Goal: Task Accomplishment & Management: Complete application form

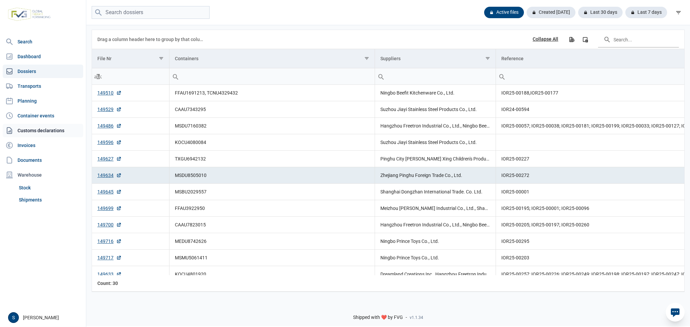
click at [51, 135] on link "Customs declarations" at bounding box center [43, 130] width 81 height 13
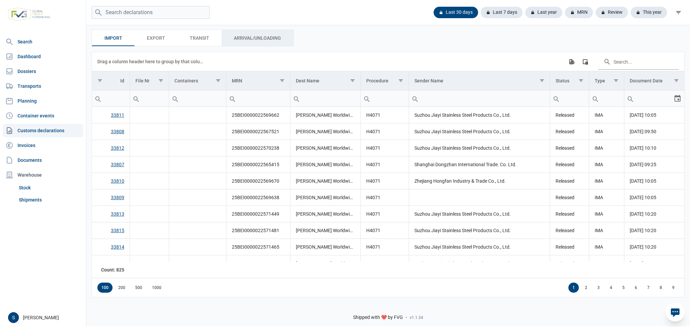
click at [260, 41] on span "Arrival/Unloading Arrival/Unloading" at bounding box center [257, 38] width 47 height 8
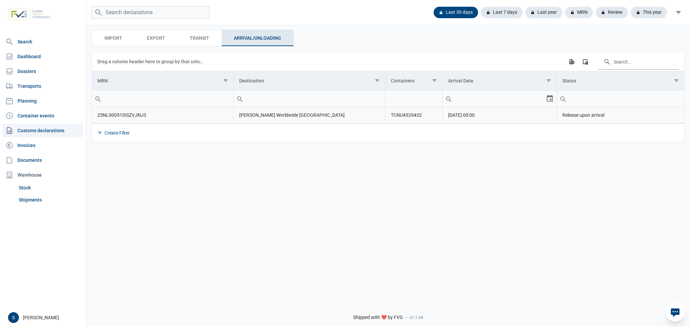
click at [262, 120] on td "BergHOFF Worldwide NV" at bounding box center [309, 115] width 152 height 17
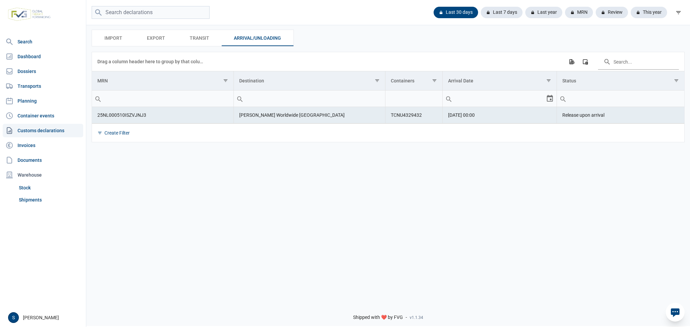
click at [290, 197] on div "Import Import Export Export Transit Transit Arrival/Unloading Arrival/Unloading…" at bounding box center [388, 161] width 604 height 274
click at [131, 115] on td "25NL000510ISZVJNJ3" at bounding box center [163, 115] width 142 height 17
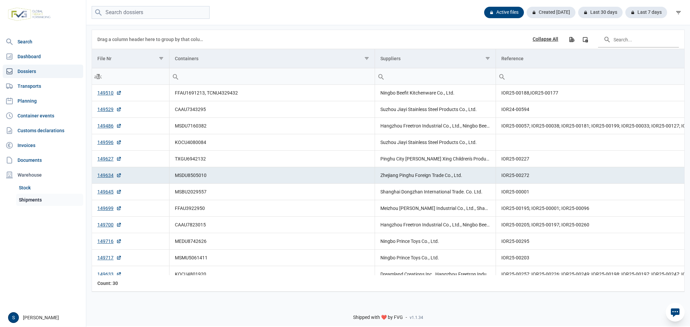
click at [57, 197] on link "Shipments" at bounding box center [49, 200] width 67 height 12
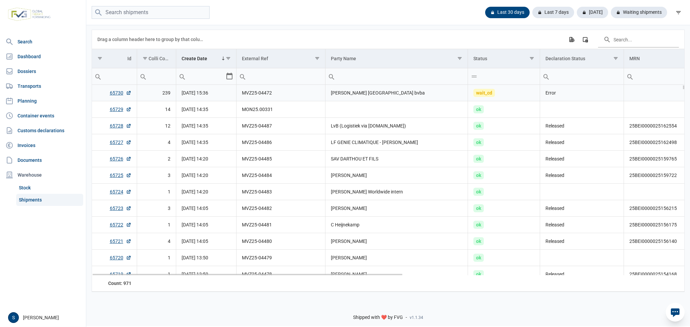
drag, startPoint x: 422, startPoint y: 93, endPoint x: 212, endPoint y: 109, distance: 210.9
click at [418, 94] on td "BergHOFF Belgium bvba" at bounding box center [396, 93] width 143 height 17
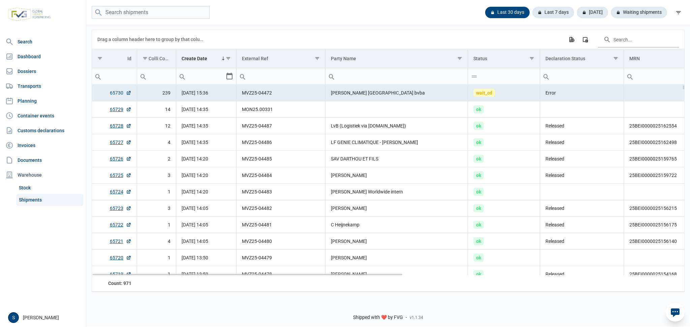
click at [115, 95] on link "65730" at bounding box center [121, 93] width 22 height 7
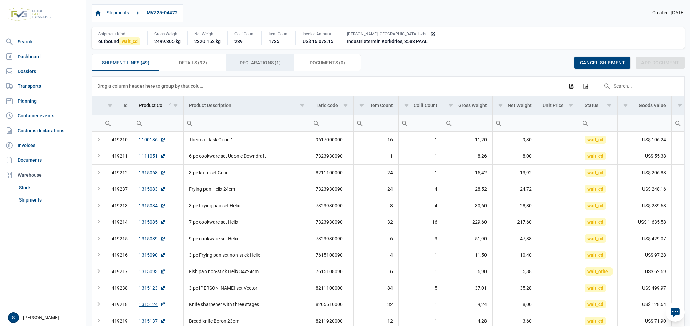
click at [244, 64] on span "Declarations (1) Declarations (1)" at bounding box center [260, 63] width 41 height 8
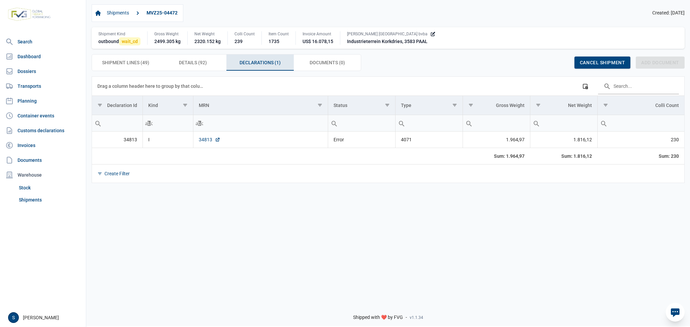
click at [207, 140] on link "34813" at bounding box center [210, 139] width 22 height 7
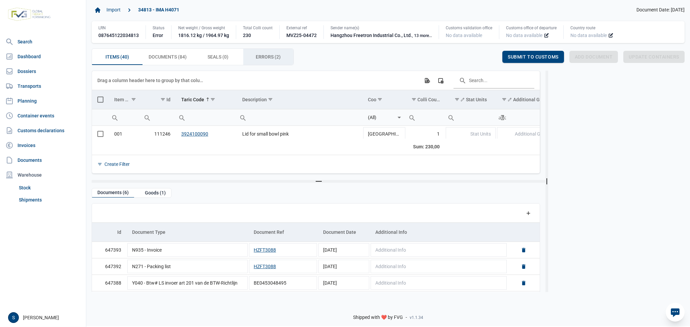
click at [268, 57] on span "Errors (2) Errors (2)" at bounding box center [268, 57] width 25 height 8
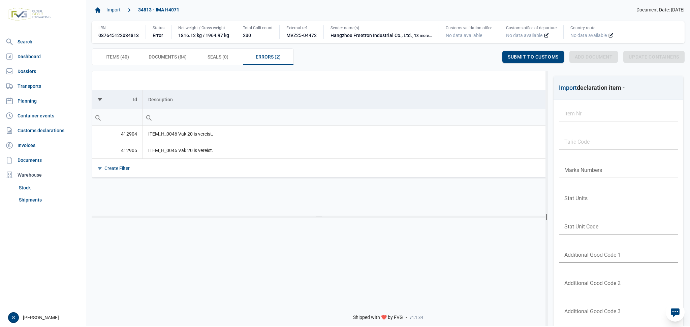
drag, startPoint x: 208, startPoint y: 208, endPoint x: 217, endPoint y: 211, distance: 9.4
click at [217, 211] on div "Data grid with 40 rows and 25 columns Drag a column header here to group by tha…" at bounding box center [319, 144] width 454 height 146
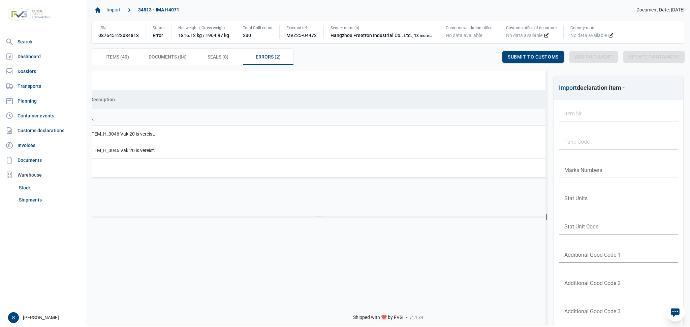
scroll to position [0, 187]
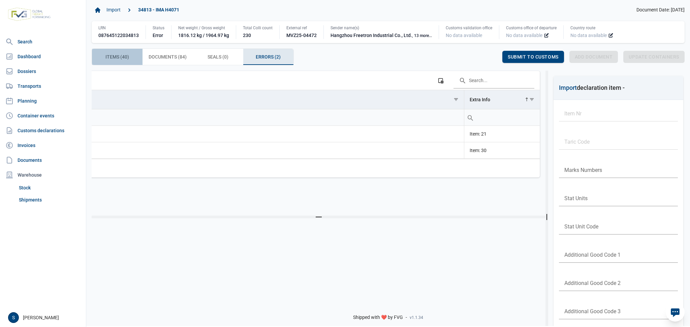
click at [117, 59] on span "Items (40) Items (40)" at bounding box center [117, 57] width 24 height 8
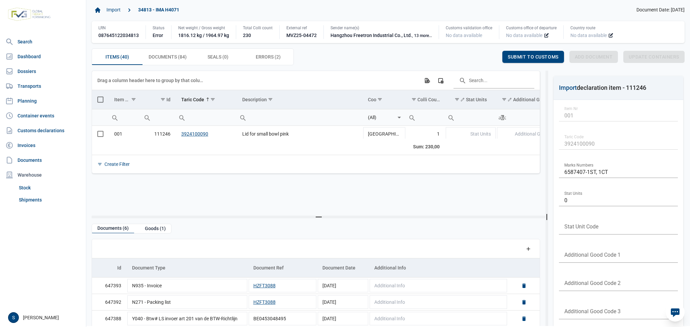
drag, startPoint x: 639, startPoint y: 2, endPoint x: 491, endPoint y: 201, distance: 247.8
click at [491, 201] on div "Data grid with 40 rows and 25 columns Drag a column header here to group by tha…" at bounding box center [316, 141] width 448 height 140
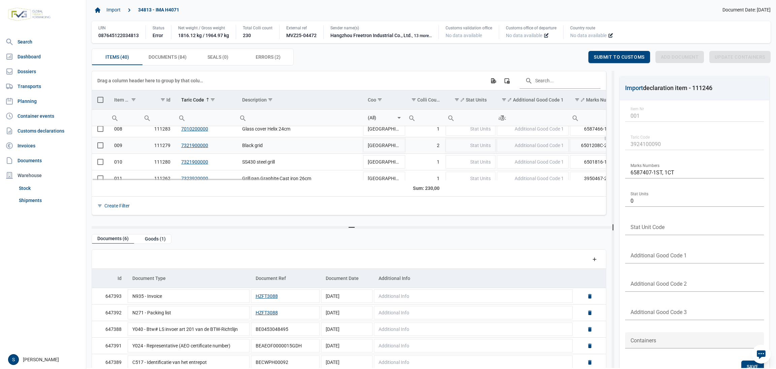
scroll to position [182, 0]
click at [293, 214] on div "Create Filter" at bounding box center [349, 205] width 514 height 19
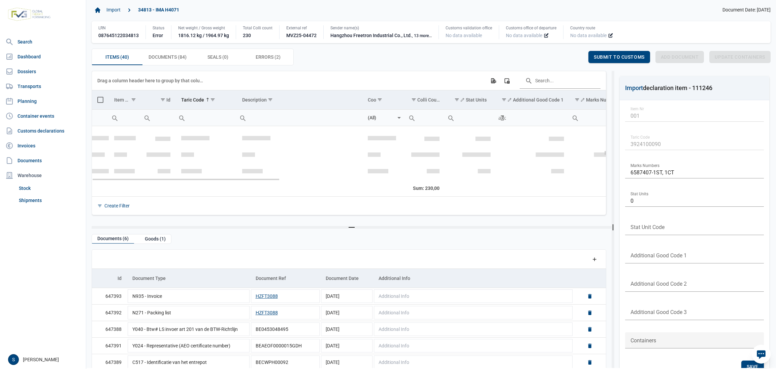
scroll to position [303, 0]
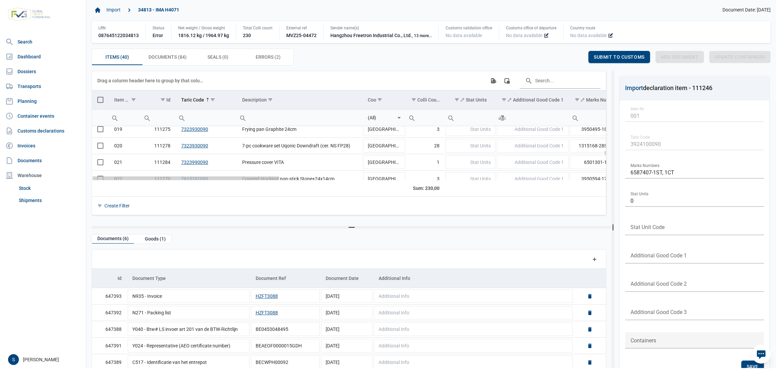
click at [255, 179] on div "Data grid with 40 rows and 25 columns" at bounding box center [186, 178] width 188 height 4
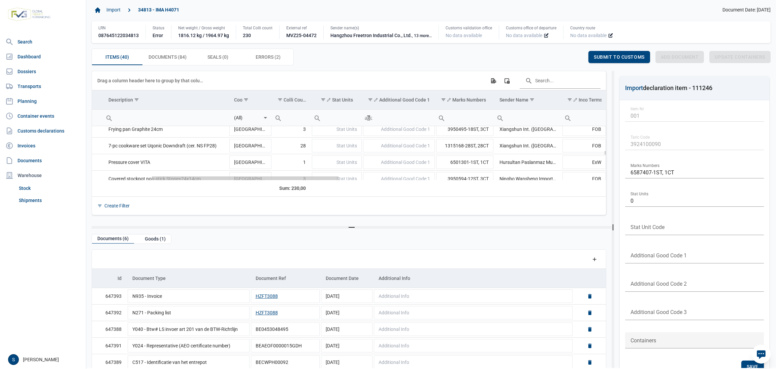
scroll to position [0, 0]
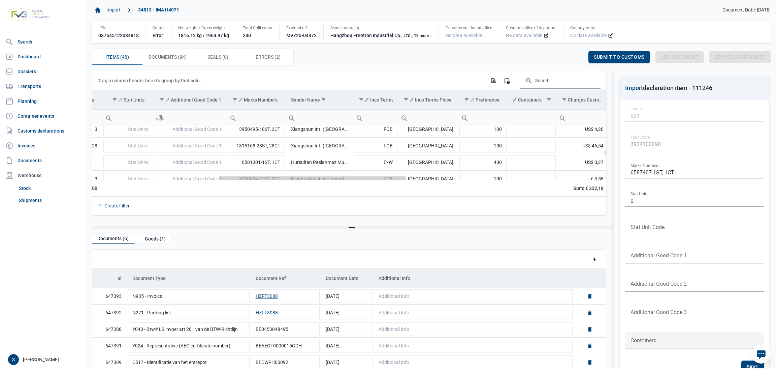
drag, startPoint x: 246, startPoint y: 178, endPoint x: 344, endPoint y: 176, distance: 98.4
click at [344, 176] on body "For evaluation purposes only. Redistribution prohibited. Please register an exi…" at bounding box center [388, 172] width 776 height 369
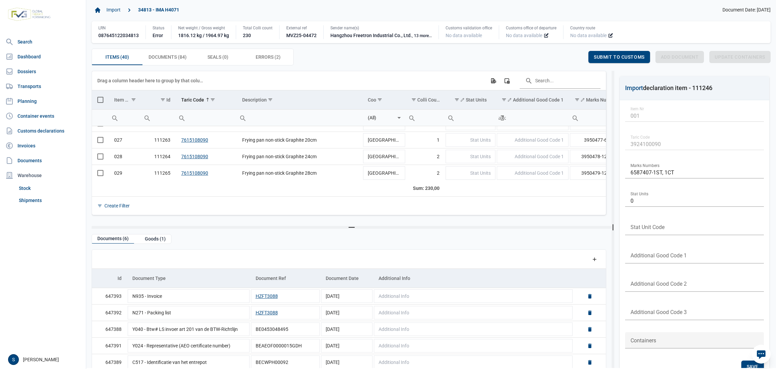
drag, startPoint x: 297, startPoint y: 180, endPoint x: 129, endPoint y: 191, distance: 169.2
click at [129, 191] on body "For evaluation purposes only. Redistribution prohibited. Please register an exi…" at bounding box center [388, 172] width 776 height 369
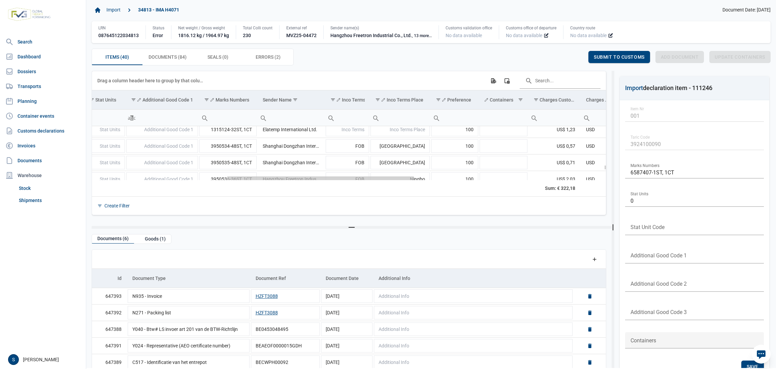
drag, startPoint x: 130, startPoint y: 180, endPoint x: 272, endPoint y: 173, distance: 141.4
click at [272, 173] on body "For evaluation purposes only. Redistribution prohibited. Please register an exi…" at bounding box center [388, 172] width 776 height 369
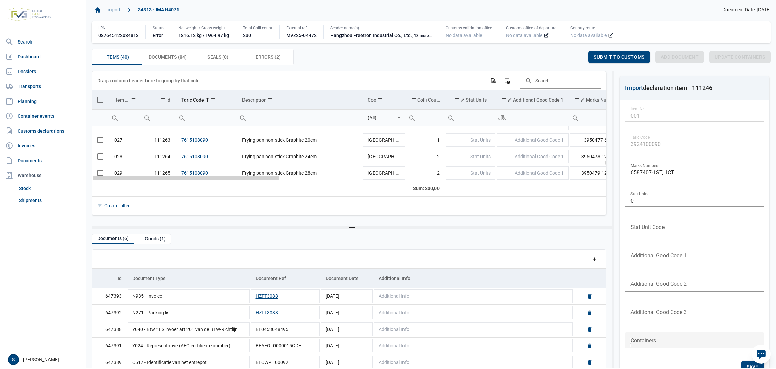
drag, startPoint x: 296, startPoint y: 180, endPoint x: 128, endPoint y: 179, distance: 168.1
click at [128, 179] on body "For evaluation purposes only. Redistribution prohibited. Please register an exi…" at bounding box center [388, 172] width 776 height 369
click at [127, 172] on td "029" at bounding box center [125, 173] width 32 height 17
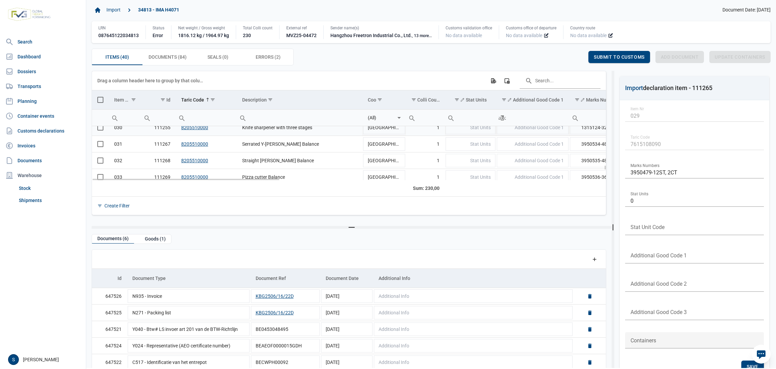
click at [103, 128] on td "Data grid with 40 rows and 25 columns" at bounding box center [100, 127] width 17 height 17
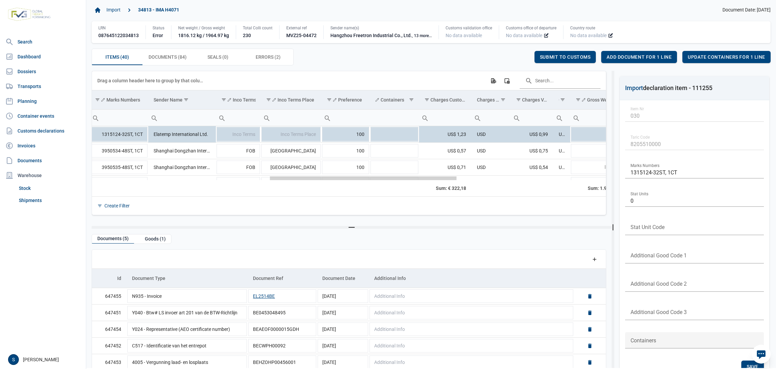
drag, startPoint x: 259, startPoint y: 179, endPoint x: 440, endPoint y: 175, distance: 180.6
click at [440, 175] on body "For evaluation purposes only. Redistribution prohibited. Please register an exi…" at bounding box center [388, 172] width 776 height 369
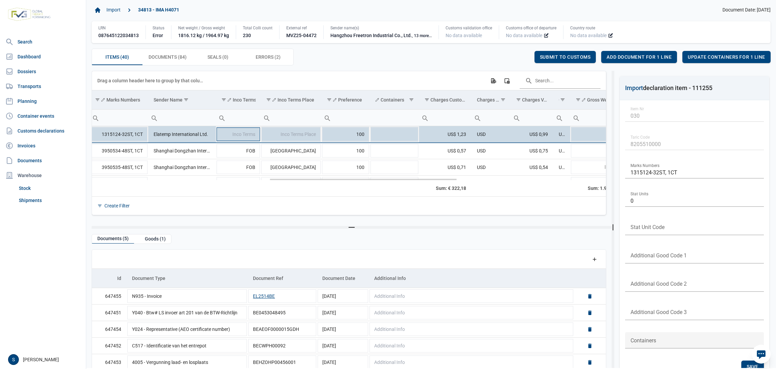
click at [232, 136] on span "Inco Terms" at bounding box center [243, 133] width 23 height 5
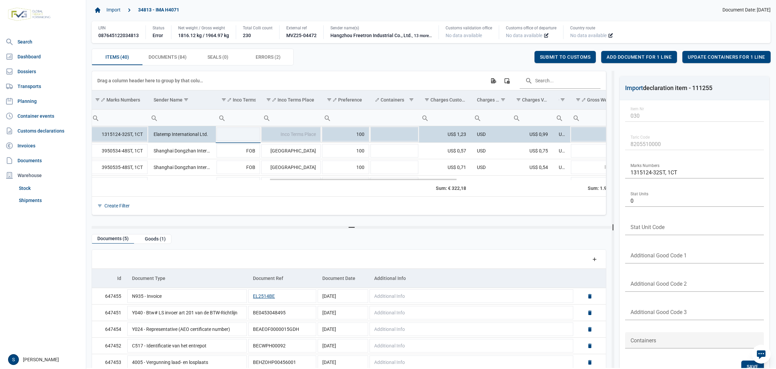
click at [199, 136] on td "Elatemp International Ltd." at bounding box center [182, 134] width 68 height 17
click at [252, 133] on span "Inco Terms" at bounding box center [243, 133] width 23 height 5
type input "o"
type input "f"
type input "D"
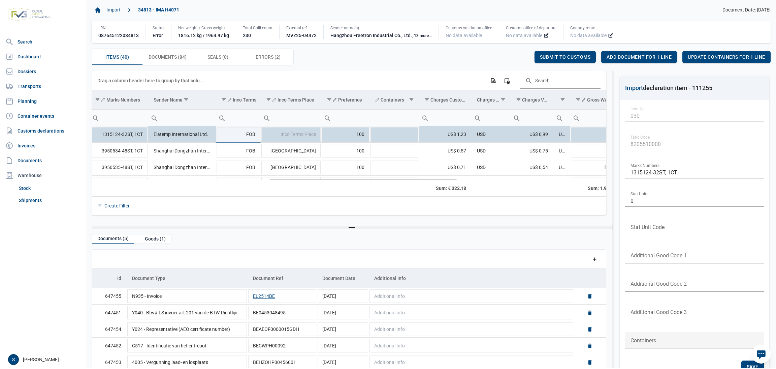
type input "FOB"
type input "Yantian"
click at [507, 55] on div "Save" at bounding box center [518, 57] width 23 height 12
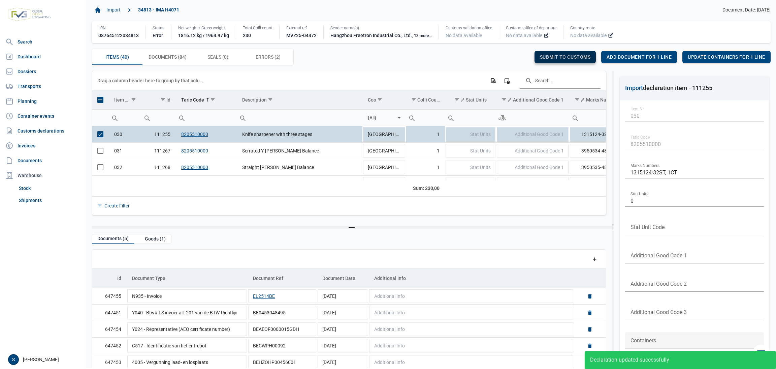
click at [545, 60] on span "Submit to customs" at bounding box center [565, 56] width 51 height 5
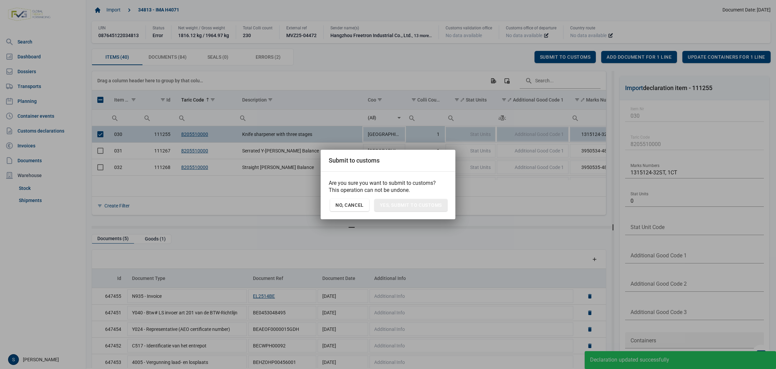
click at [423, 197] on div "Are you sure you want to submit to customs? This operation can not be undone. N…" at bounding box center [388, 195] width 135 height 48
click at [414, 206] on span "Yes, Submit to customs" at bounding box center [411, 204] width 62 height 5
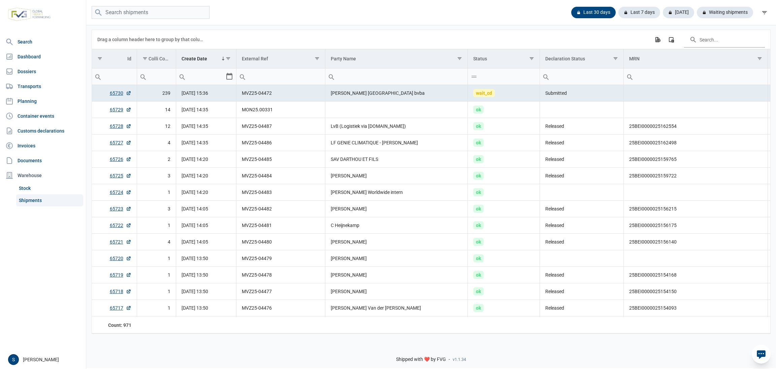
click at [729, 6] on div "Last 30 days Last 7 days Today Waiting shipments" at bounding box center [670, 12] width 199 height 12
drag, startPoint x: 729, startPoint y: 10, endPoint x: 726, endPoint y: 17, distance: 6.9
click at [729, 10] on div "Waiting shipments" at bounding box center [723, 12] width 62 height 11
click at [575, 10] on div "Last 30 days" at bounding box center [591, 12] width 50 height 11
click at [715, 17] on div "Waiting shipments" at bounding box center [723, 12] width 62 height 11
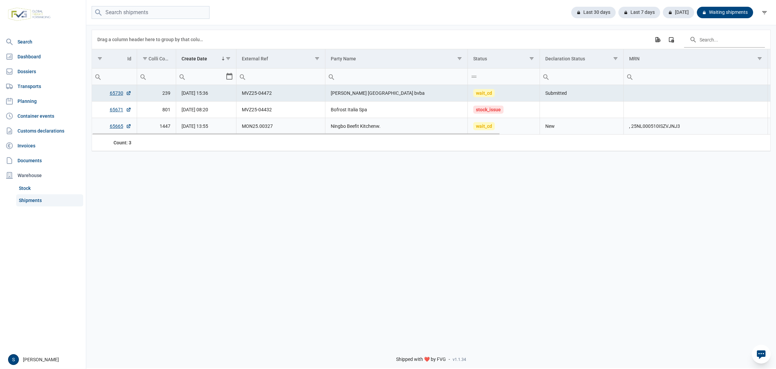
click at [559, 133] on div "Data grid with 3 rows and 18 columns" at bounding box center [431, 133] width 679 height 2
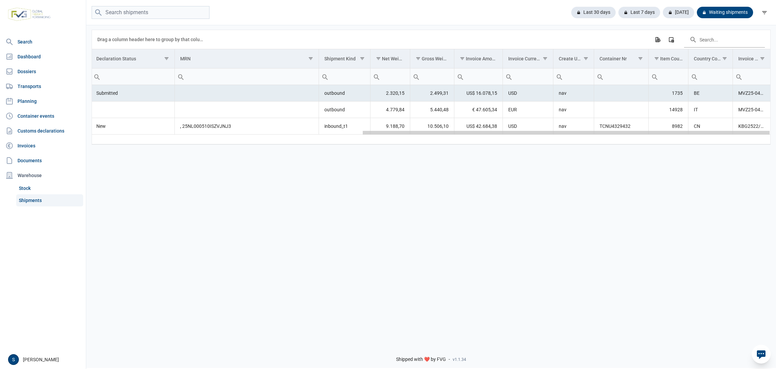
scroll to position [0, 449]
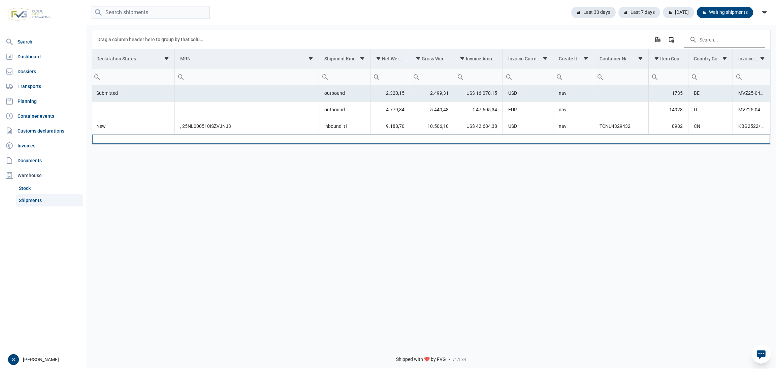
drag, startPoint x: 412, startPoint y: 135, endPoint x: 374, endPoint y: 141, distance: 38.8
click at [374, 141] on tr "Data grid with 3 rows and 18 columns" at bounding box center [207, 138] width 1128 height 9
click at [392, 136] on td "Data grid with 3 rows and 18 columns" at bounding box center [391, 138] width 40 height 9
click at [392, 133] on div "Data grid with 3 rows and 18 columns" at bounding box center [566, 132] width 408 height 4
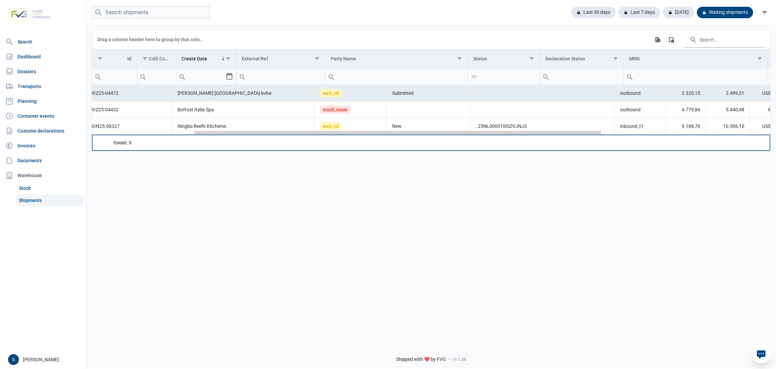
scroll to position [0, 0]
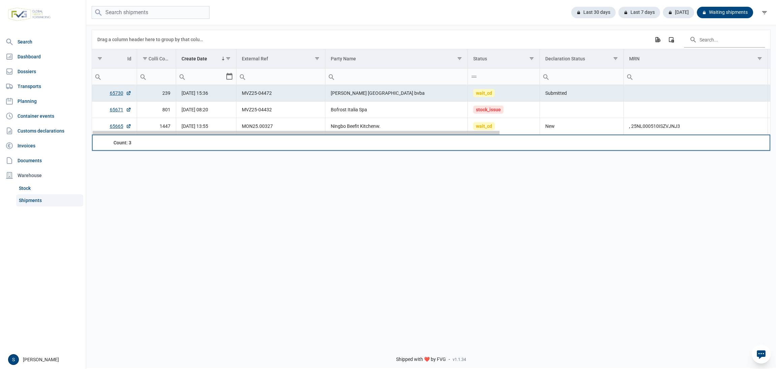
drag, startPoint x: 391, startPoint y: 133, endPoint x: 102, endPoint y: 138, distance: 289.8
click at [103, 137] on body "For evaluation purposes only. Redistribution prohibited. Please register an exi…" at bounding box center [388, 172] width 776 height 369
click at [585, 15] on div "Last 30 days" at bounding box center [591, 12] width 50 height 11
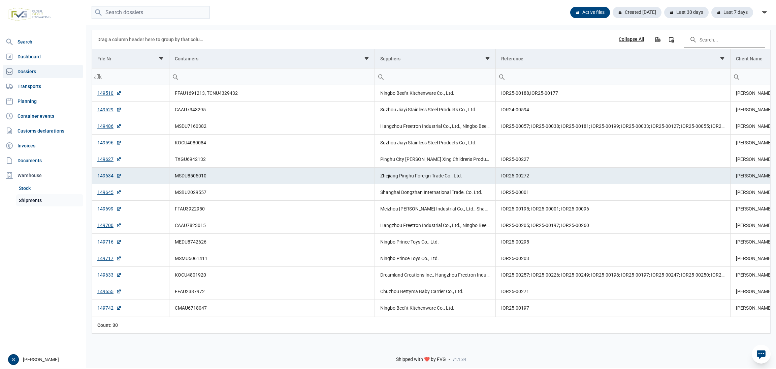
click at [33, 206] on link "Shipments" at bounding box center [49, 200] width 67 height 12
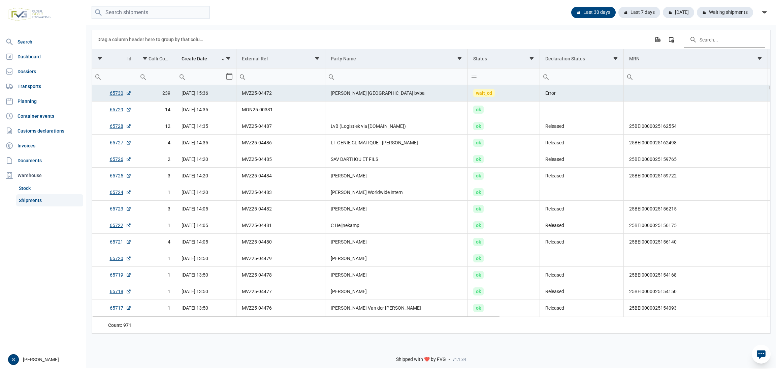
click at [356, 99] on td "[PERSON_NAME] [GEOGRAPHIC_DATA] bvba" at bounding box center [396, 93] width 143 height 17
click at [114, 95] on link "65730" at bounding box center [121, 93] width 22 height 7
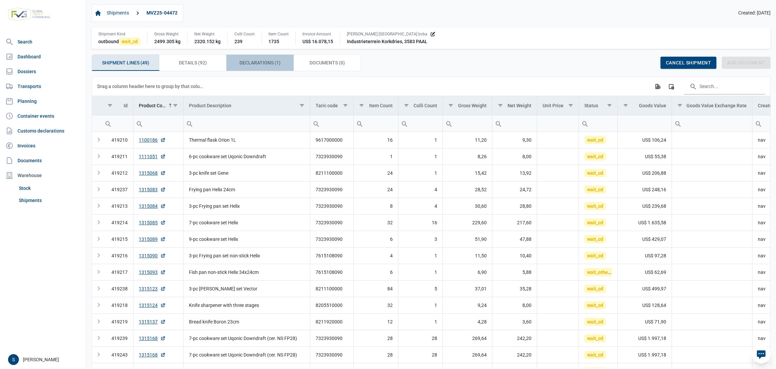
click at [290, 66] on div "Declarations (1) Declarations (1)" at bounding box center [259, 63] width 67 height 16
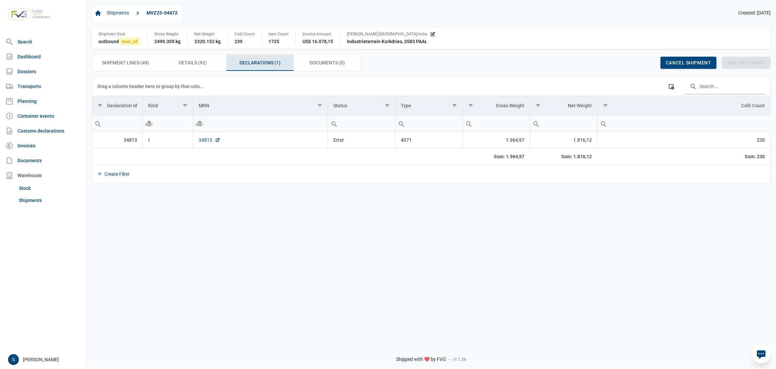
click at [211, 140] on link "34813" at bounding box center [210, 139] width 22 height 7
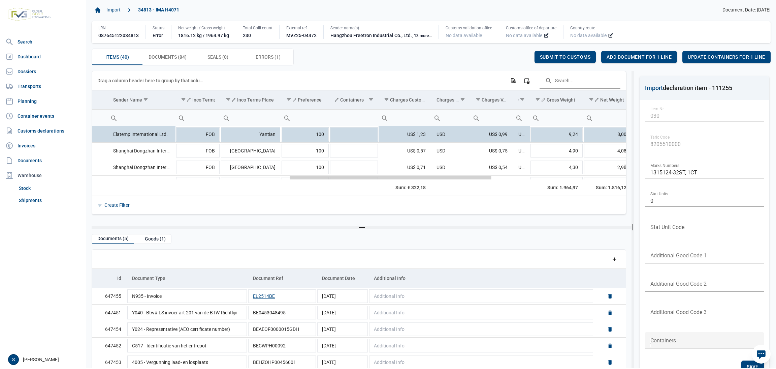
scroll to position [0, 508]
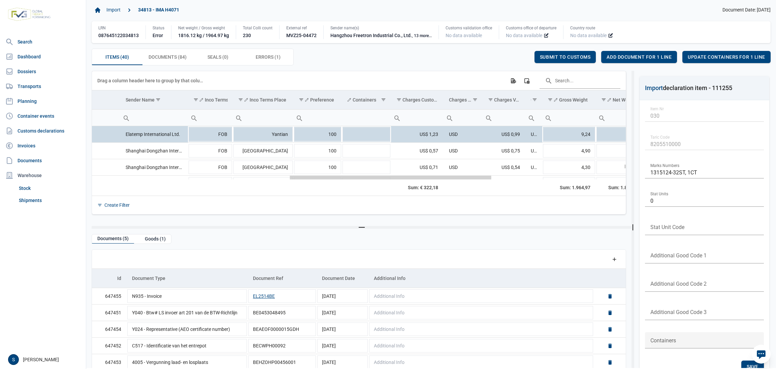
drag, startPoint x: 258, startPoint y: 179, endPoint x: 426, endPoint y: 174, distance: 167.9
click at [451, 176] on body "For evaluation purposes only. Redistribution prohibited. Please register an exi…" at bounding box center [388, 172] width 776 height 369
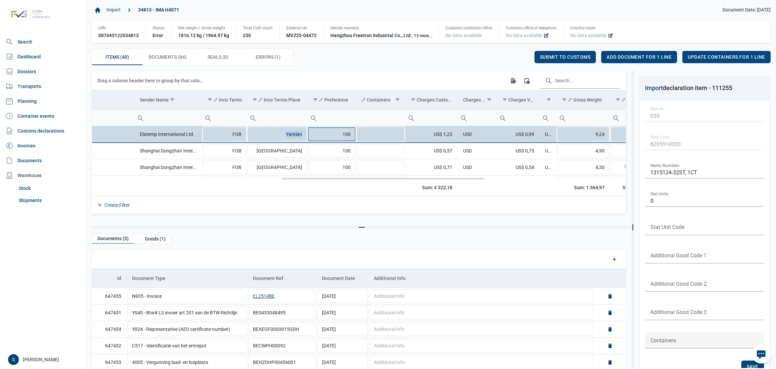
drag, startPoint x: 277, startPoint y: 139, endPoint x: 326, endPoint y: 136, distance: 48.6
click at [326, 136] on tr "Elatemp International Ltd. FOB Yantian 100 US$ 1,23 USD US$ 0,99 USD 9,24 8,00 …" at bounding box center [285, 134] width 1374 height 17
click at [273, 137] on td "Yantian" at bounding box center [277, 134] width 61 height 17
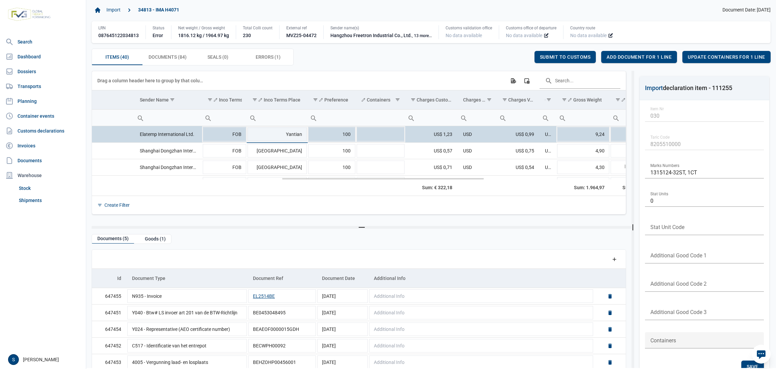
click at [273, 137] on input "Yantian" at bounding box center [277, 134] width 61 height 16
type input "Ningbo"
click at [399, 135] on td "Data grid with 40 rows and 25 columns" at bounding box center [380, 134] width 49 height 17
click at [516, 62] on div "Save" at bounding box center [518, 57] width 23 height 12
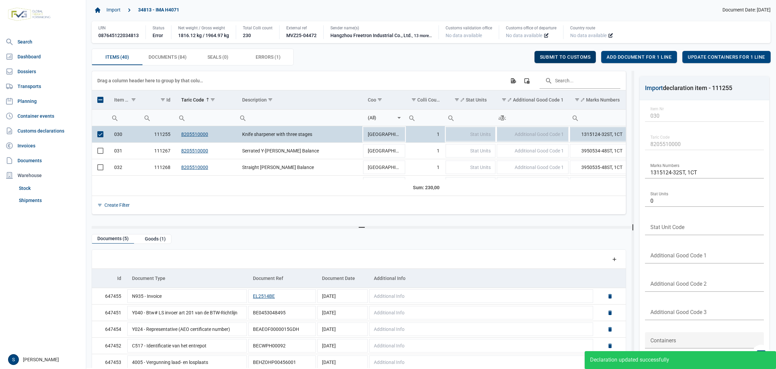
click at [565, 58] on span "Submit to customs" at bounding box center [565, 56] width 51 height 5
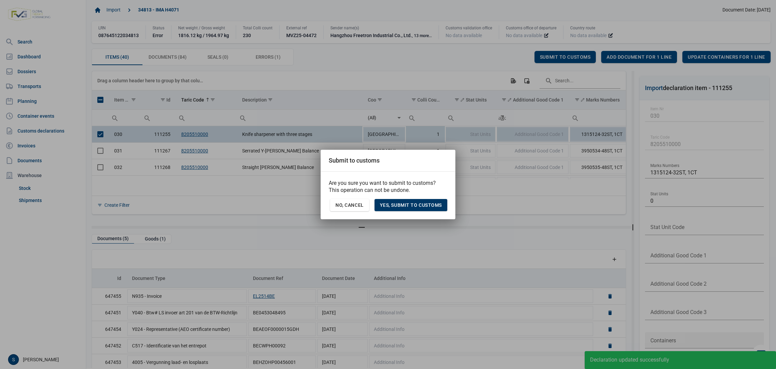
drag, startPoint x: 450, startPoint y: 192, endPoint x: 437, endPoint y: 207, distance: 19.6
click at [440, 204] on div "Are you sure you want to submit to customs? This operation can not be undone. N…" at bounding box center [388, 195] width 135 height 48
click at [437, 207] on span "Yes, Submit to customs" at bounding box center [411, 204] width 62 height 5
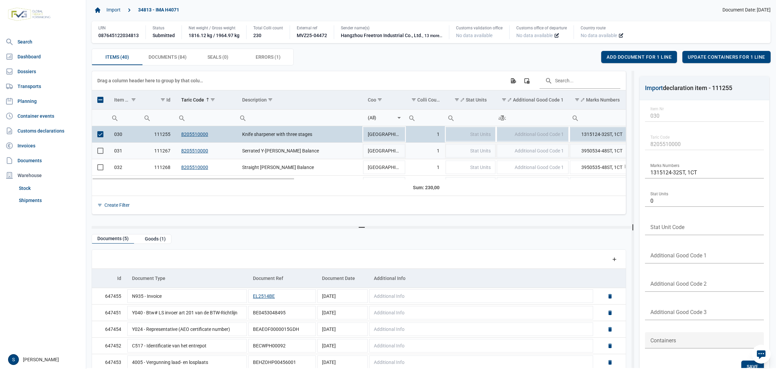
click at [307, 140] on td "Knife sharpener with three stages" at bounding box center [300, 134] width 126 height 17
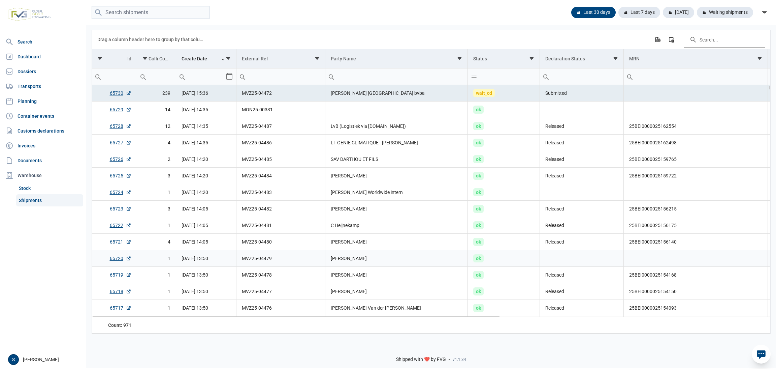
scroll to position [60, 0]
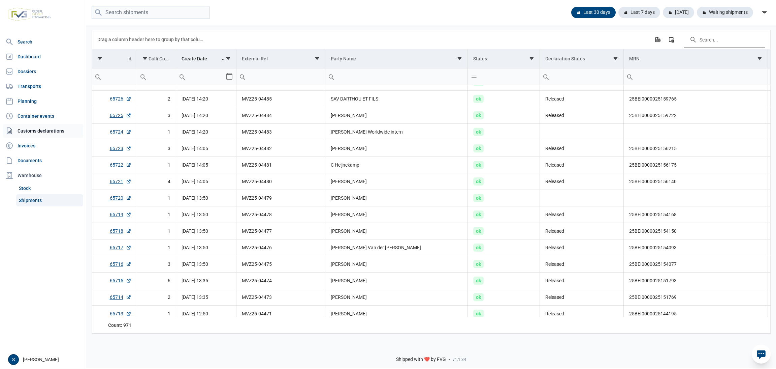
click at [31, 127] on link "Customs declarations" at bounding box center [43, 130] width 81 height 13
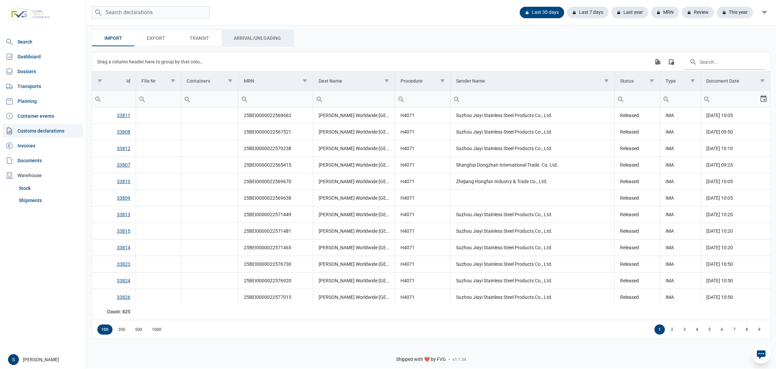
click at [244, 34] on div "Arrival/Unloading Arrival/Unloading" at bounding box center [258, 38] width 72 height 16
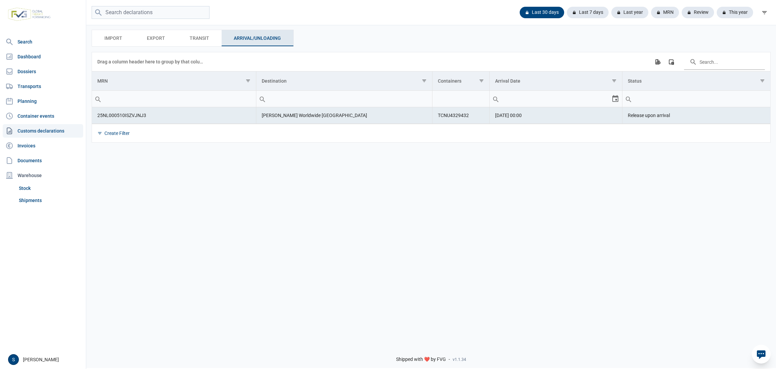
click at [494, 131] on div "Create Filter" at bounding box center [431, 133] width 679 height 19
click at [502, 123] on td "[DATE] 00:00" at bounding box center [556, 115] width 133 height 17
drag, startPoint x: 338, startPoint y: 120, endPoint x: 348, endPoint y: 119, distance: 10.5
click at [338, 120] on td "[PERSON_NAME] Worldwide [GEOGRAPHIC_DATA]" at bounding box center [344, 115] width 176 height 17
click at [25, 199] on link "Shipments" at bounding box center [49, 200] width 67 height 12
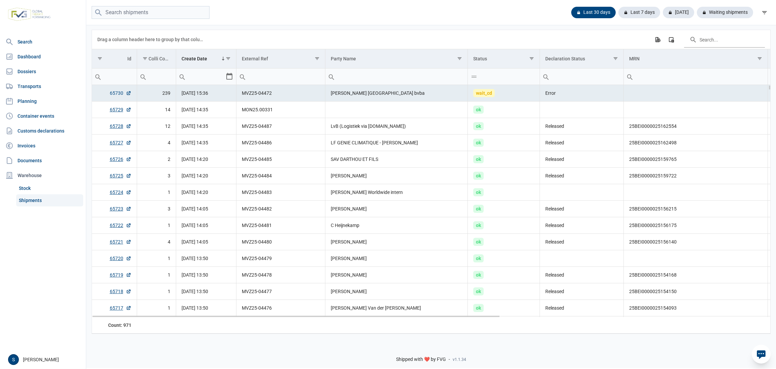
click at [120, 95] on link "65730" at bounding box center [121, 93] width 22 height 7
click at [409, 124] on td "LvB (Logistiek via Bol.com)" at bounding box center [396, 126] width 143 height 17
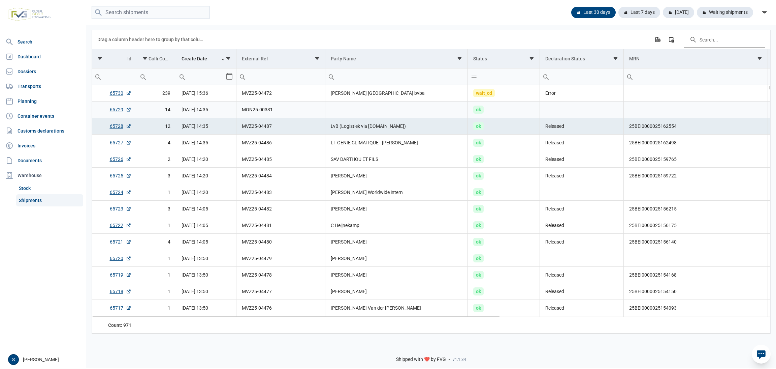
click at [413, 117] on td "Data grid with 971 rows and 18 columns" at bounding box center [396, 109] width 143 height 17
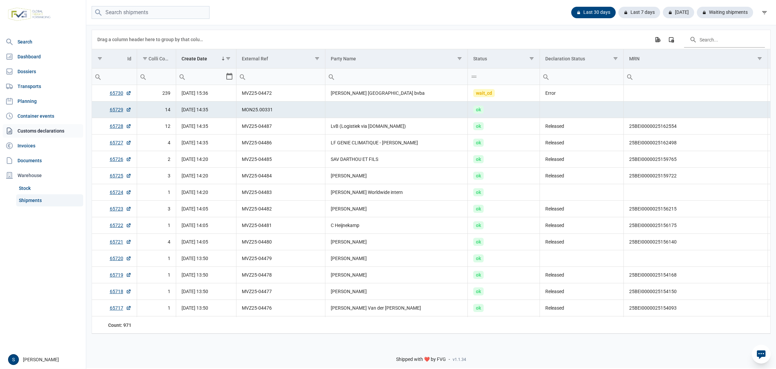
click at [45, 132] on link "Customs declarations" at bounding box center [43, 130] width 81 height 13
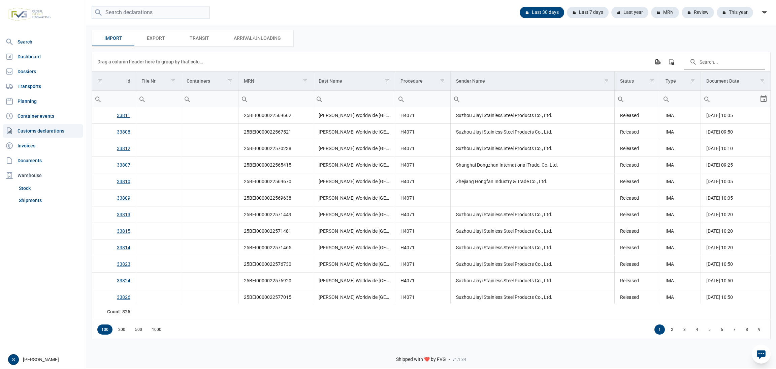
click at [54, 132] on link "Customs declarations" at bounding box center [43, 130] width 81 height 13
click at [57, 122] on nav "Search Dashboard Dossiers Transports Planning Container events Customs declarat…" at bounding box center [43, 192] width 86 height 315
click at [250, 36] on span "Arrival/Unloading Arrival/Unloading" at bounding box center [257, 38] width 47 height 8
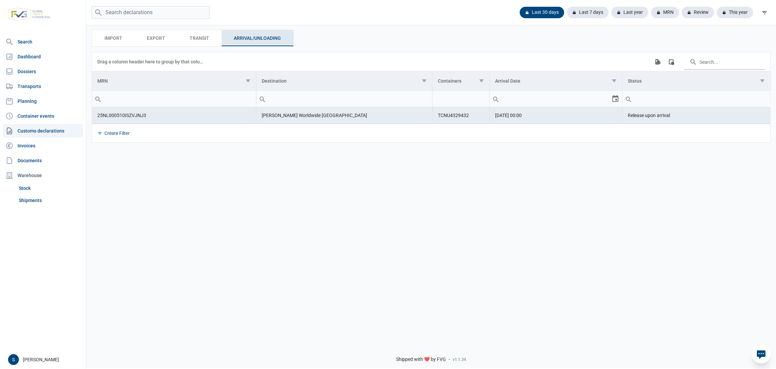
click at [186, 122] on td "25NL000510ISZVJNJ3" at bounding box center [174, 115] width 164 height 17
drag, startPoint x: 248, startPoint y: 118, endPoint x: 285, endPoint y: 120, distance: 36.4
click at [257, 118] on tr "25NL000510ISZVJNJ3 BergHOFF Worldwide NV TCNU4329432 22-08-2025 00:00 Release u…" at bounding box center [431, 115] width 679 height 17
drag, startPoint x: 292, startPoint y: 120, endPoint x: 352, endPoint y: 124, distance: 60.8
click at [326, 124] on td "BergHOFF Worldwide NV" at bounding box center [344, 115] width 176 height 17
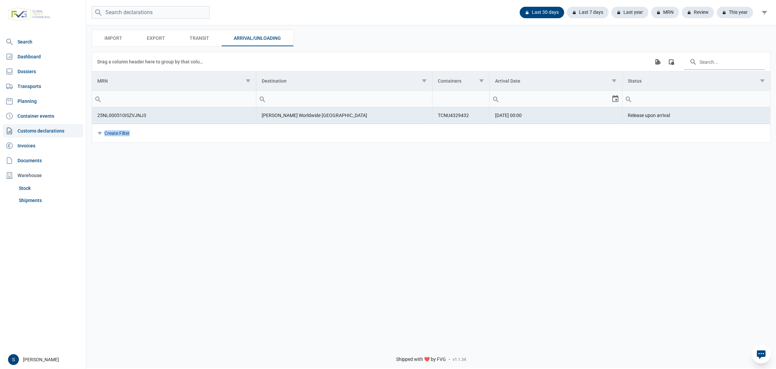
drag, startPoint x: 672, startPoint y: 112, endPoint x: 596, endPoint y: 134, distance: 79.1
click at [596, 134] on div "Data grid with 1 rows and 5 columns Drag a column header here to group by that …" at bounding box center [431, 97] width 679 height 90
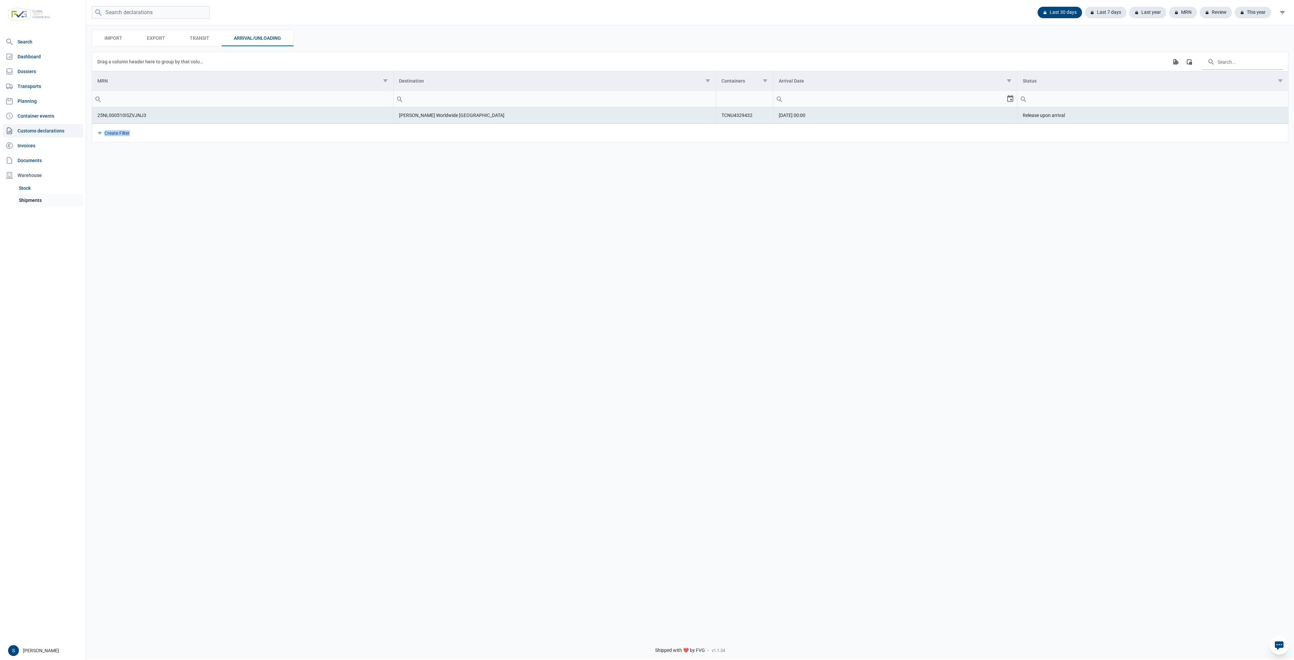
click at [38, 197] on link "Shipments" at bounding box center [49, 200] width 67 height 12
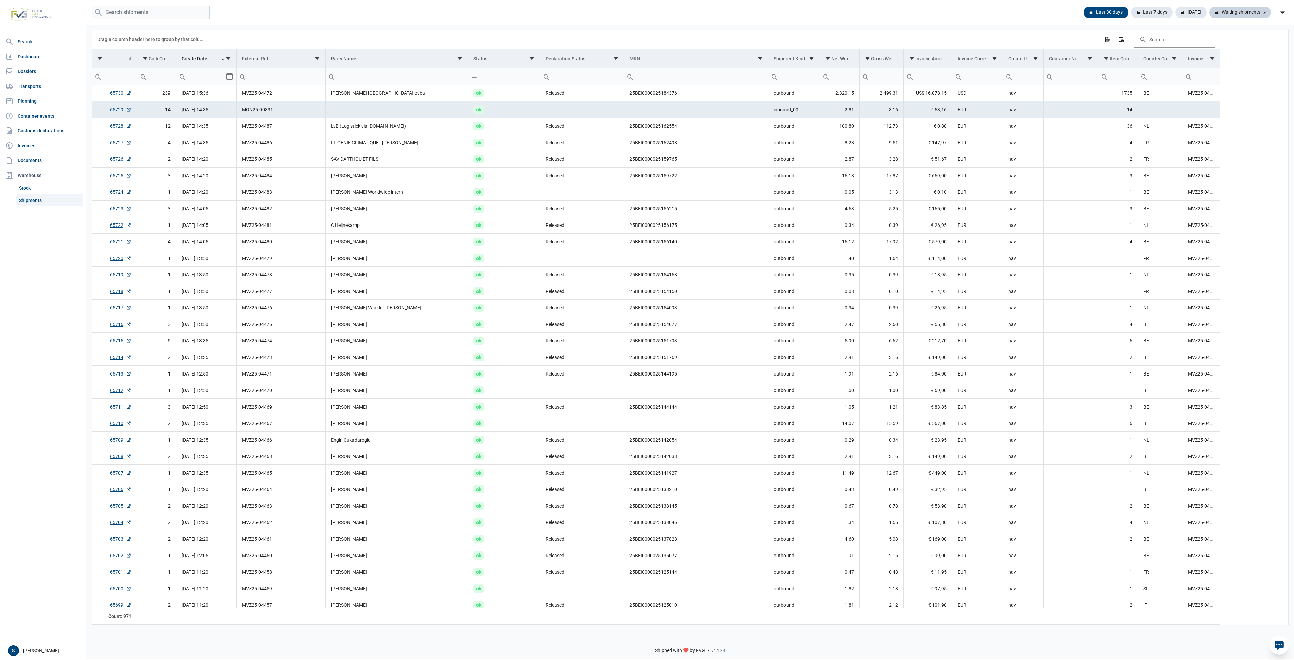
click at [776, 11] on div "Waiting shipments" at bounding box center [1240, 12] width 62 height 11
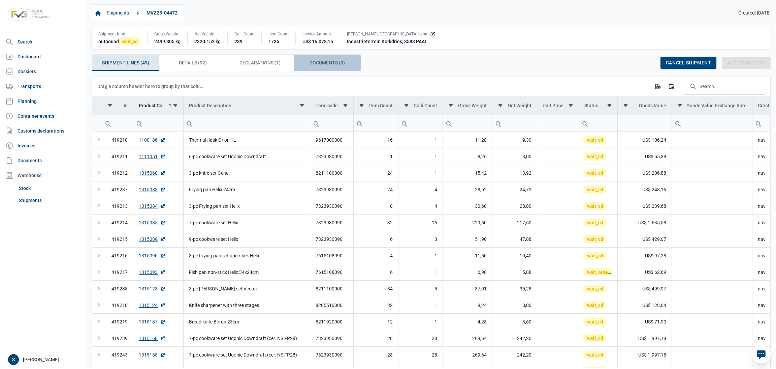
click at [326, 65] on span "Documents (0) Documents (0)" at bounding box center [327, 63] width 35 height 8
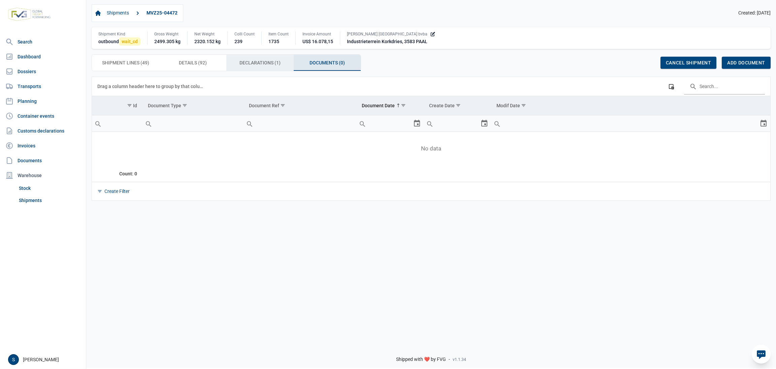
click at [262, 68] on div "Declarations (1) Declarations (1)" at bounding box center [259, 63] width 67 height 16
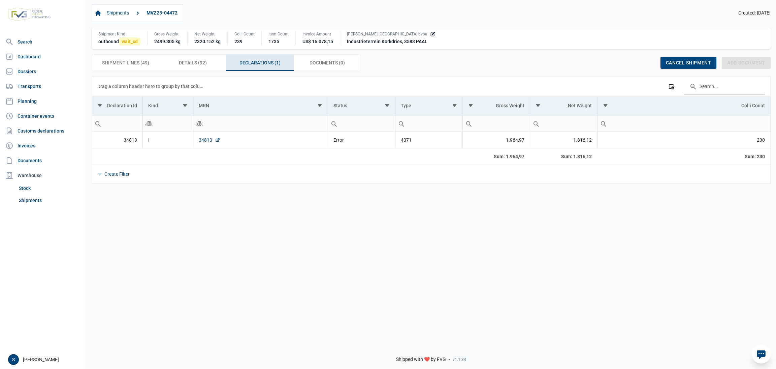
click at [201, 138] on link "34813" at bounding box center [210, 139] width 22 height 7
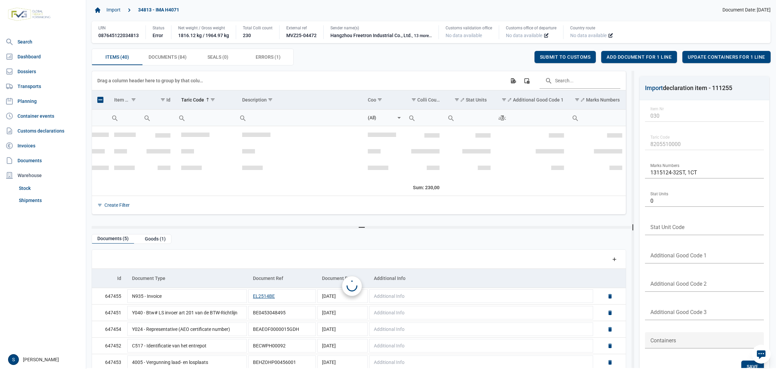
scroll to position [480, 0]
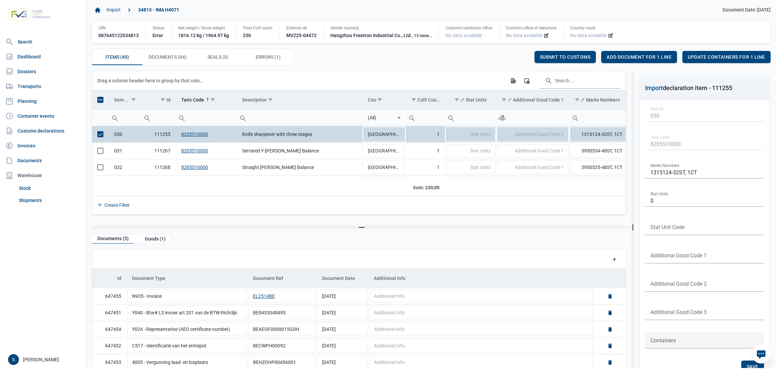
click at [374, 37] on div "Hangzhou Freetron Industrial Co., Ltd. , 13 more..." at bounding box center [381, 35] width 101 height 7
click at [428, 36] on small ", 13 more..." at bounding box center [422, 35] width 20 height 5
click at [155, 138] on td "111255" at bounding box center [158, 134] width 35 height 17
click at [270, 58] on span "Errors (1) Errors (1)" at bounding box center [268, 57] width 25 height 8
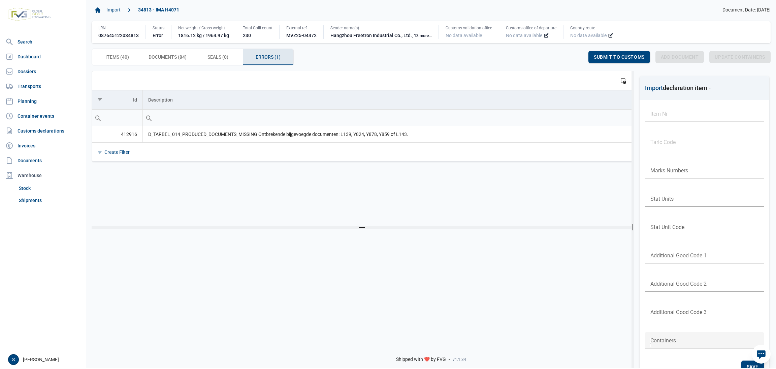
click at [286, 214] on div "Data grid with 40 rows and 25 columns Drag a column header here to group by tha…" at bounding box center [362, 148] width 540 height 155
click at [302, 141] on td "D_TARBEL_014_PRODUCED_DOCUMENTS_MISSING Ontbrekende bijgevoegde documenten: L13…" at bounding box center [395, 134] width 504 height 17
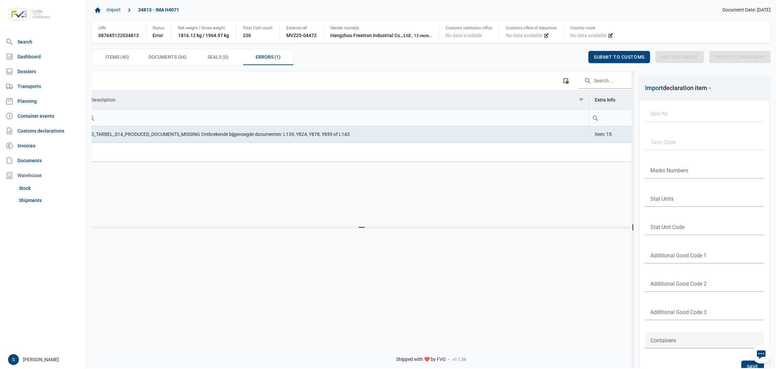
scroll to position [0, 102]
click at [124, 65] on div "Items (40) Items (40)" at bounding box center [117, 57] width 51 height 16
